Goal: Task Accomplishment & Management: Manage account settings

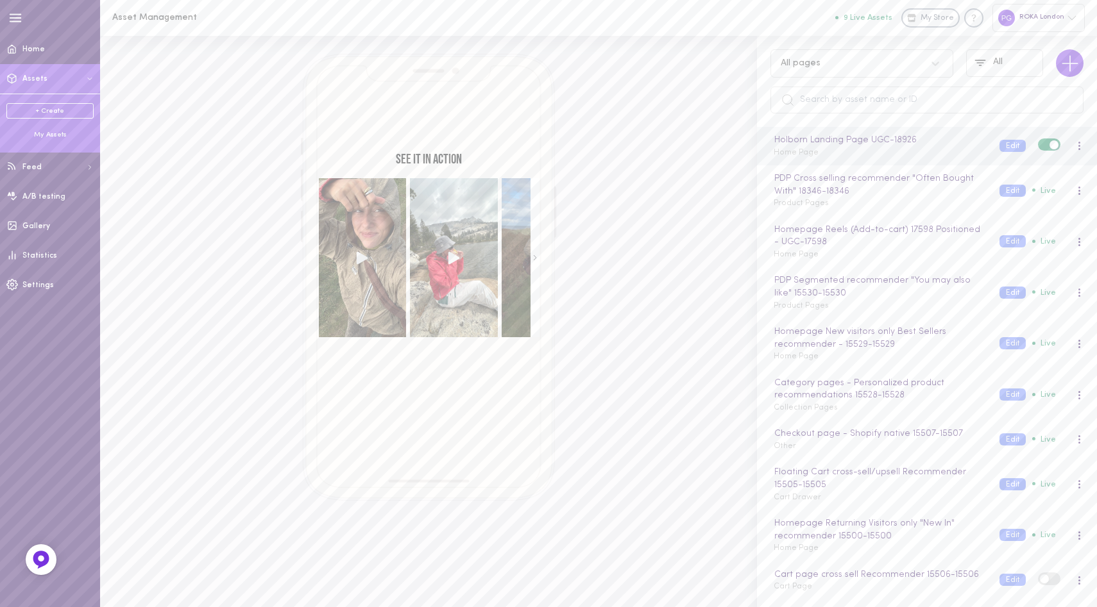
click at [859, 148] on div "Holborn Landing Page UGC - 18926 Home Page" at bounding box center [877, 145] width 226 height 25
click at [1004, 142] on button "Edit" at bounding box center [1012, 146] width 26 height 12
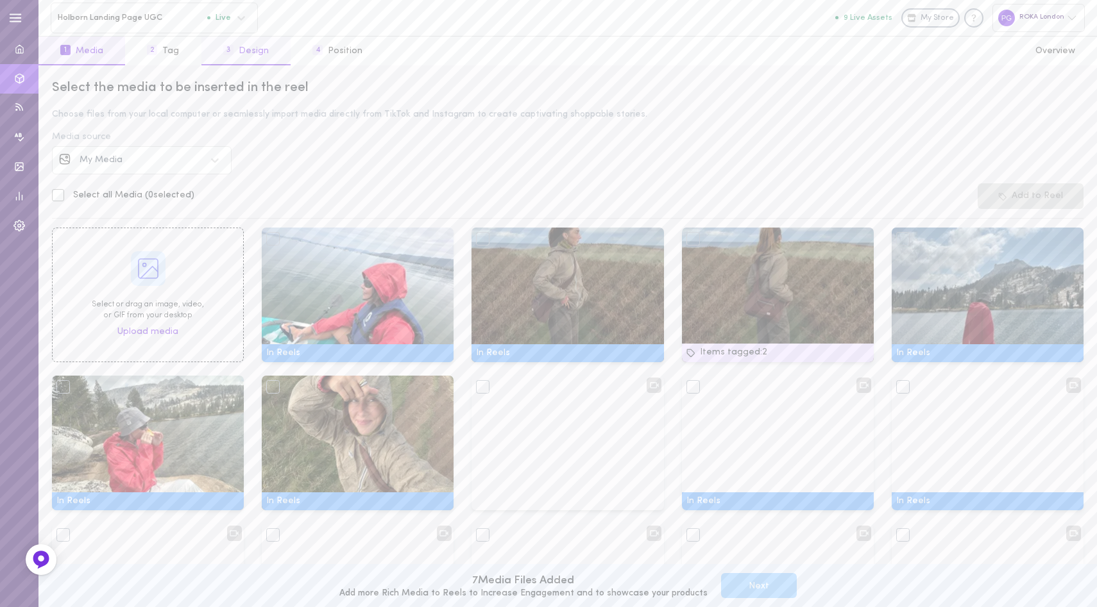
click at [252, 52] on button "3 Design" at bounding box center [245, 51] width 89 height 29
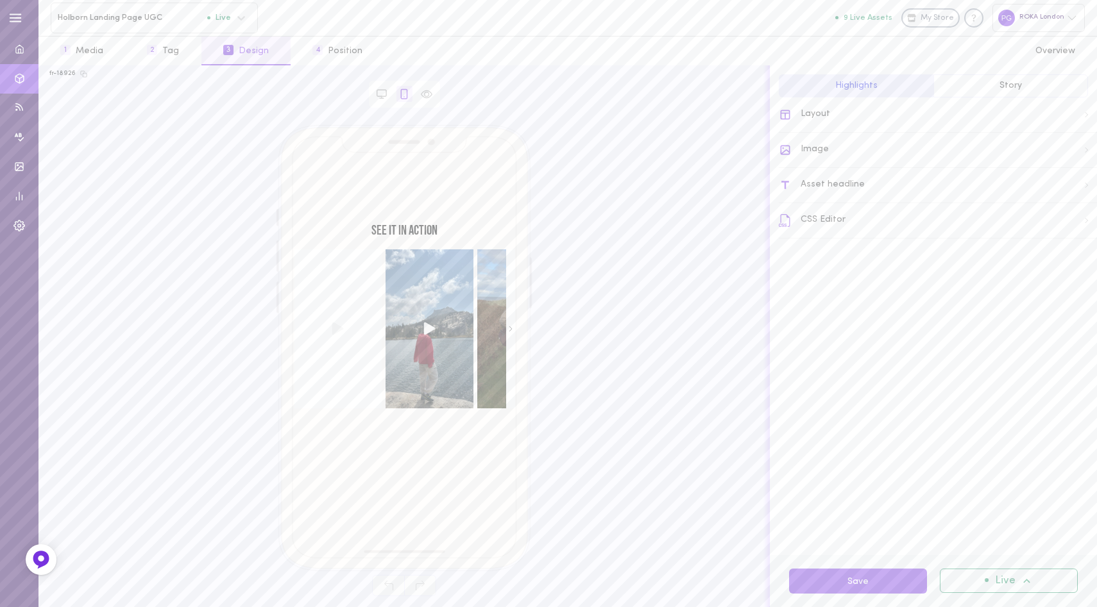
click at [849, 187] on div "Asset headline" at bounding box center [938, 185] width 318 height 35
click at [788, 112] on icon at bounding box center [785, 111] width 12 height 7
click at [982, 92] on button "Story" at bounding box center [1010, 85] width 155 height 23
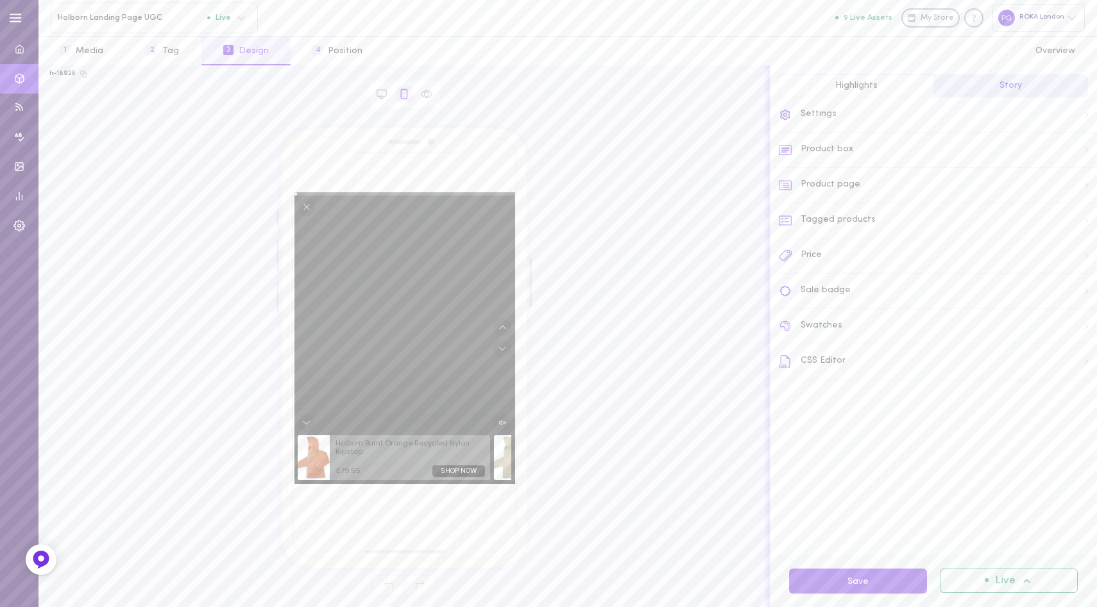
click at [877, 89] on button "Highlights" at bounding box center [856, 85] width 155 height 23
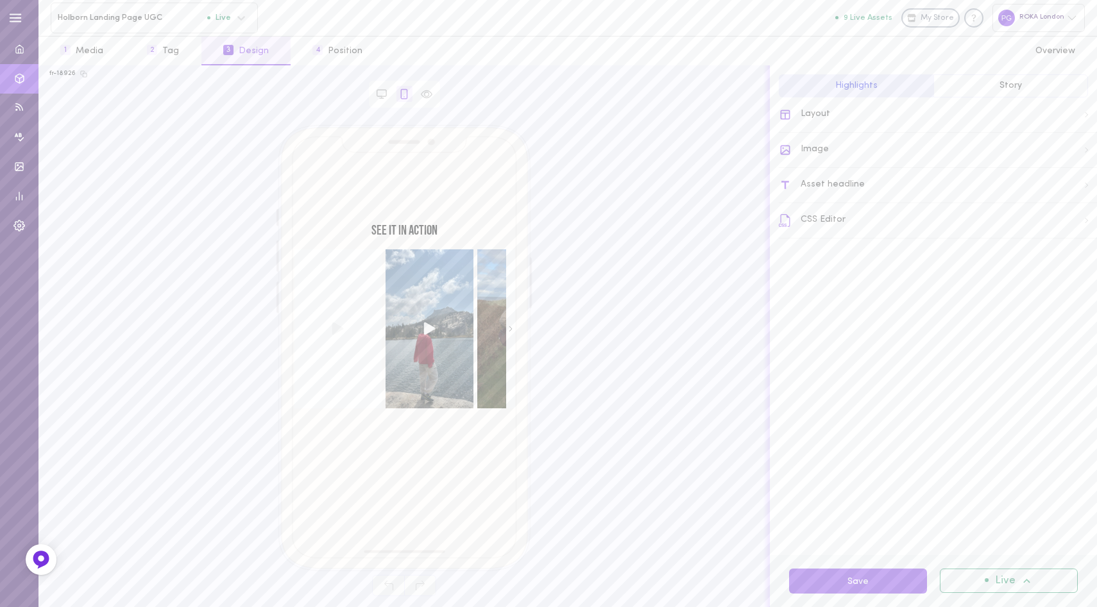
click at [869, 193] on div "Asset headline" at bounding box center [938, 185] width 318 height 35
click at [852, 142] on div "Asset headline" at bounding box center [937, 146] width 317 height 33
click at [865, 177] on input "SEE IT IN ACTION" at bounding box center [937, 184] width 299 height 24
click at [813, 180] on input "SEE IT IN ACTION" at bounding box center [937, 184] width 299 height 24
click at [918, 184] on input "SEE THE HOLBORN JACKET IT IN ACTION" at bounding box center [937, 184] width 299 height 24
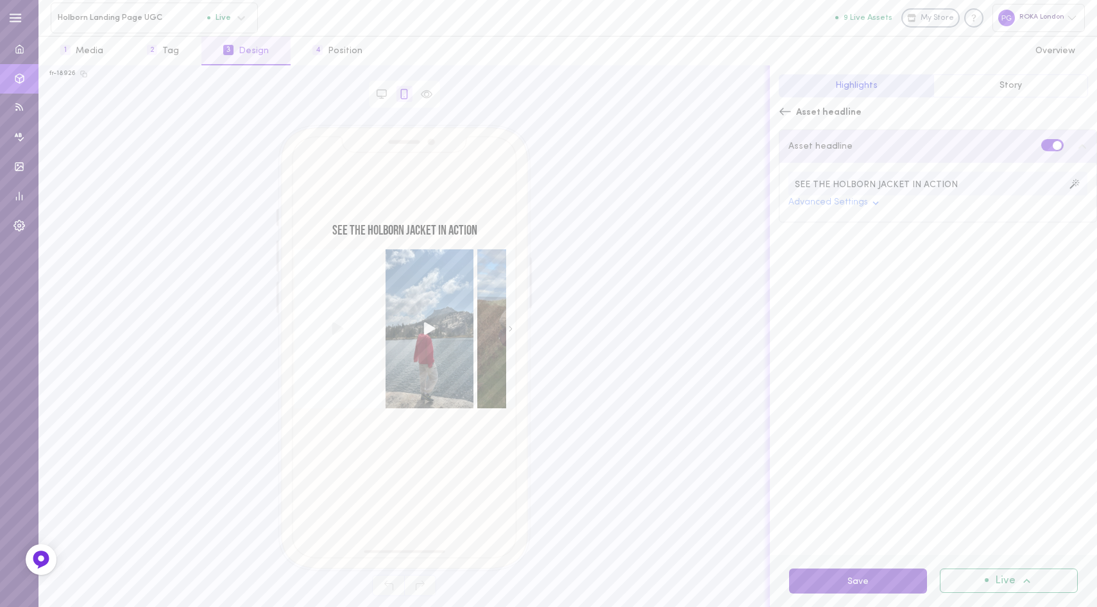
type input "SEE THE HOLBORN JACKET IN ACTION"
click at [863, 583] on button "Save" at bounding box center [858, 581] width 138 height 25
